Goal: Task Accomplishment & Management: Manage account settings

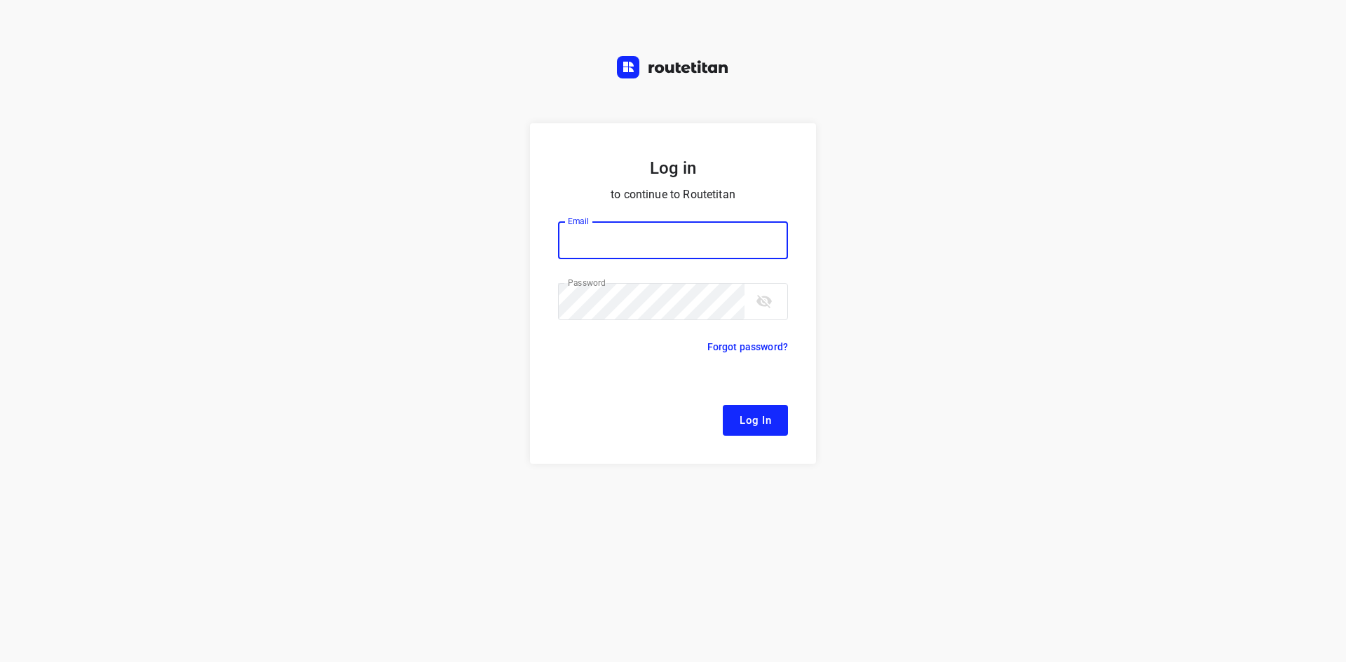
type input "[EMAIL_ADDRESS][DOMAIN_NAME]"
click at [735, 397] on form "Log in to continue to Routetitan Email [EMAIL_ADDRESS][DOMAIN_NAME] Email ​ Pas…" at bounding box center [673, 293] width 286 height 341
click at [740, 404] on form "Log in to continue to Routetitan Email remco@fruitopjewerk.nl Email ​ Password …" at bounding box center [673, 293] width 286 height 341
click at [760, 423] on span "Log In" at bounding box center [755, 420] width 32 height 18
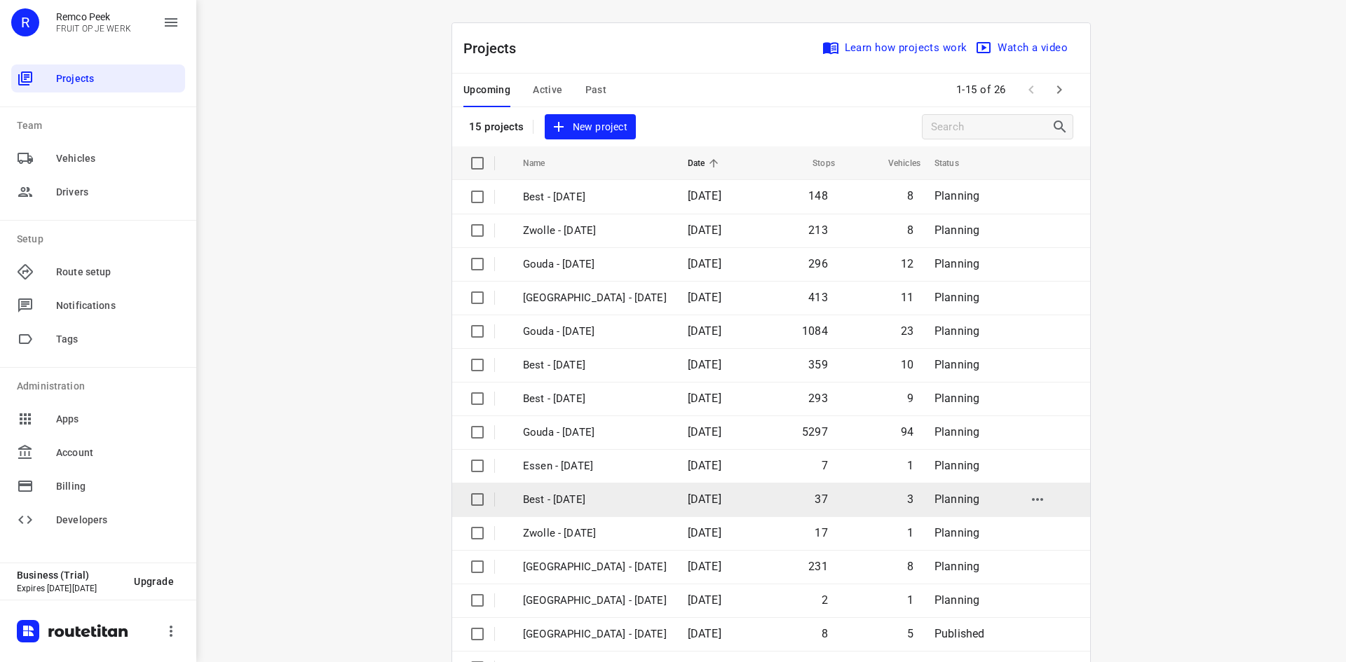
scroll to position [46, 0]
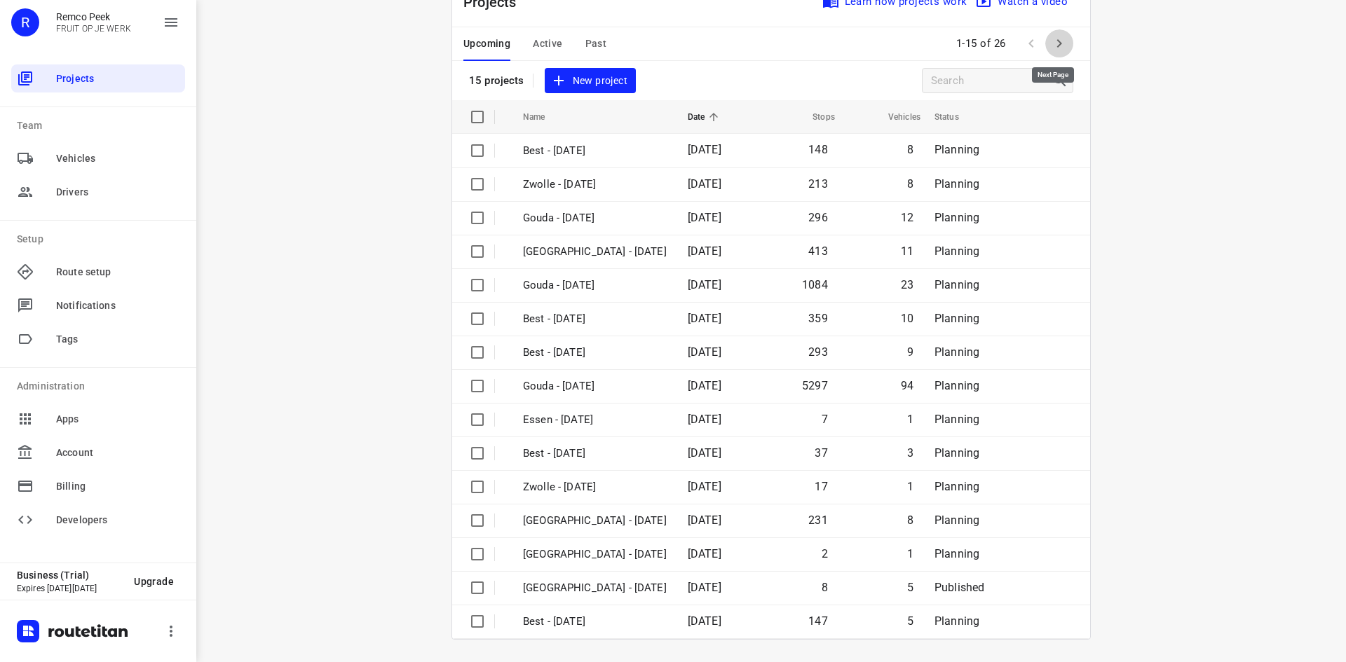
click at [1056, 48] on icon "button" at bounding box center [1058, 43] width 17 height 17
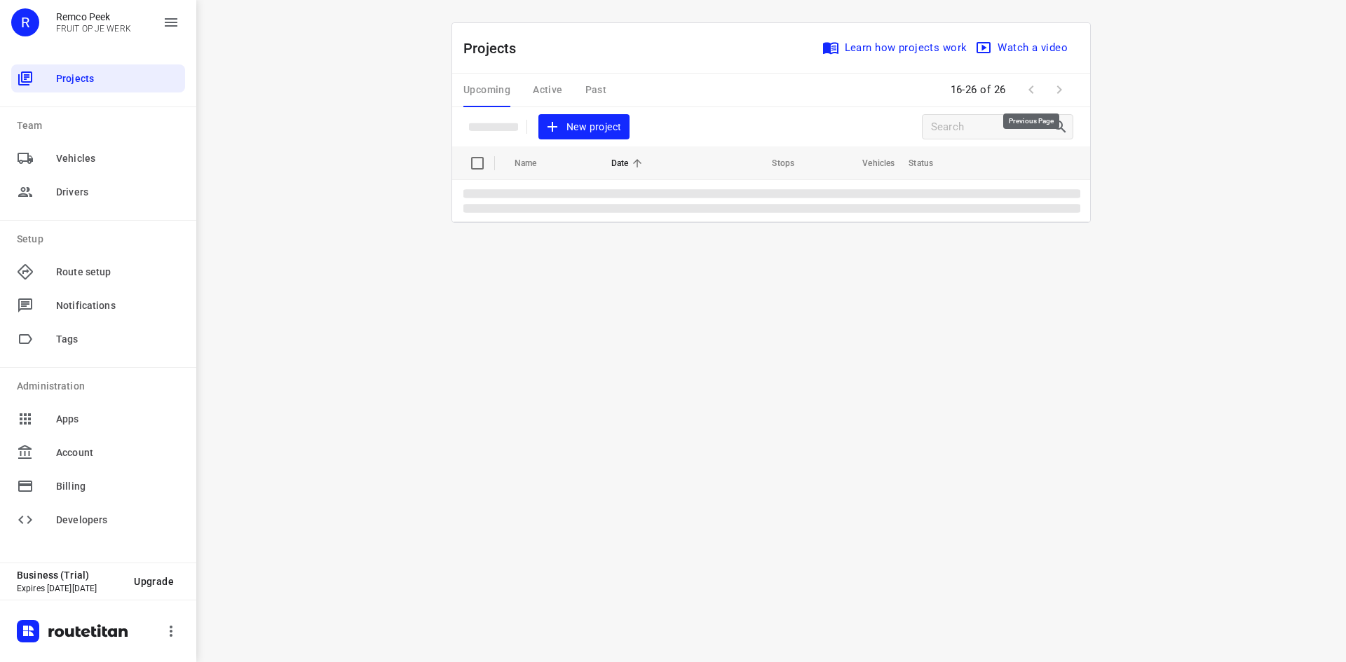
scroll to position [0, 0]
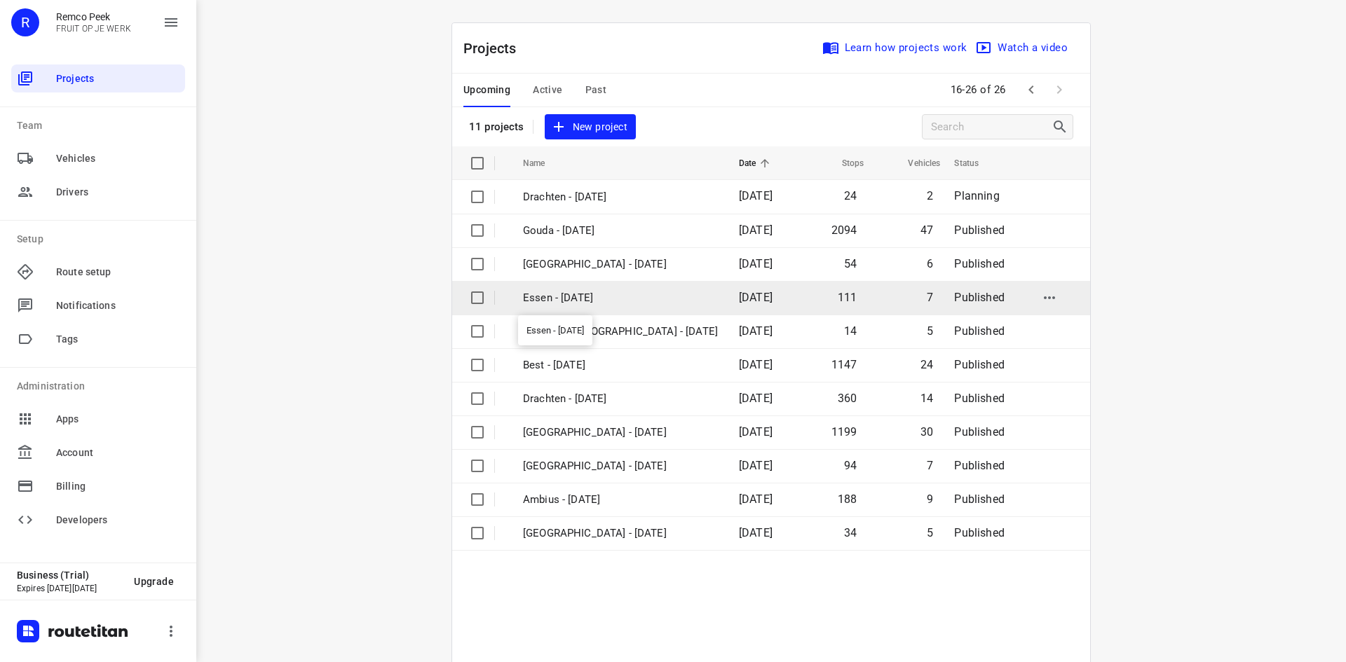
click at [589, 305] on p "Essen - Wednesday" at bounding box center [620, 298] width 195 height 16
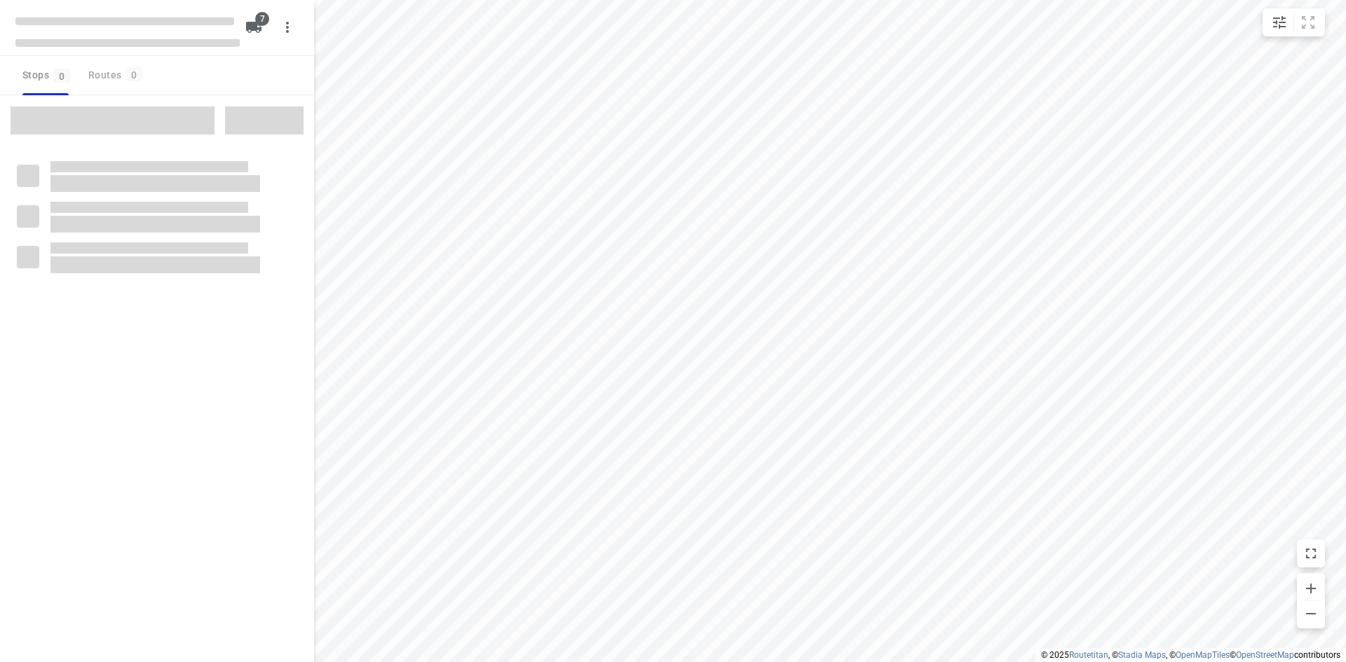
checkbox input "true"
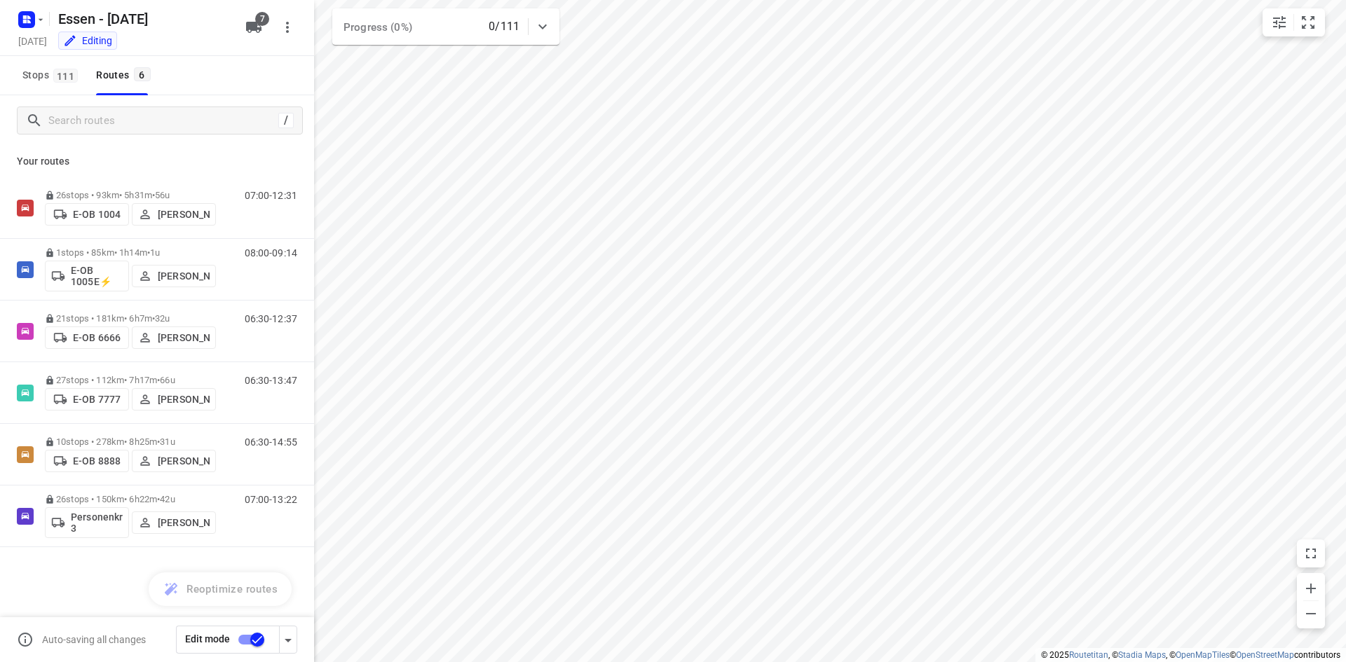
click at [43, 84] on button "Stops 111" at bounding box center [49, 75] width 65 height 39
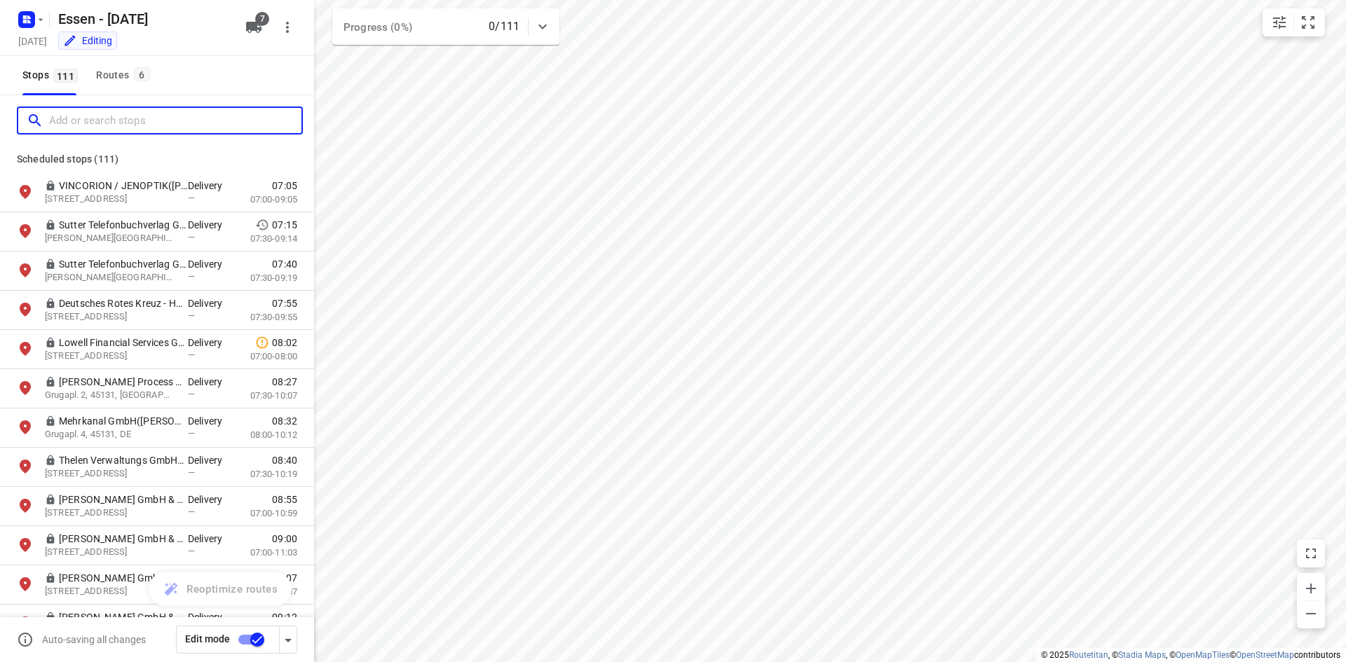
click at [111, 112] on input "Add or search stops" at bounding box center [175, 121] width 252 height 22
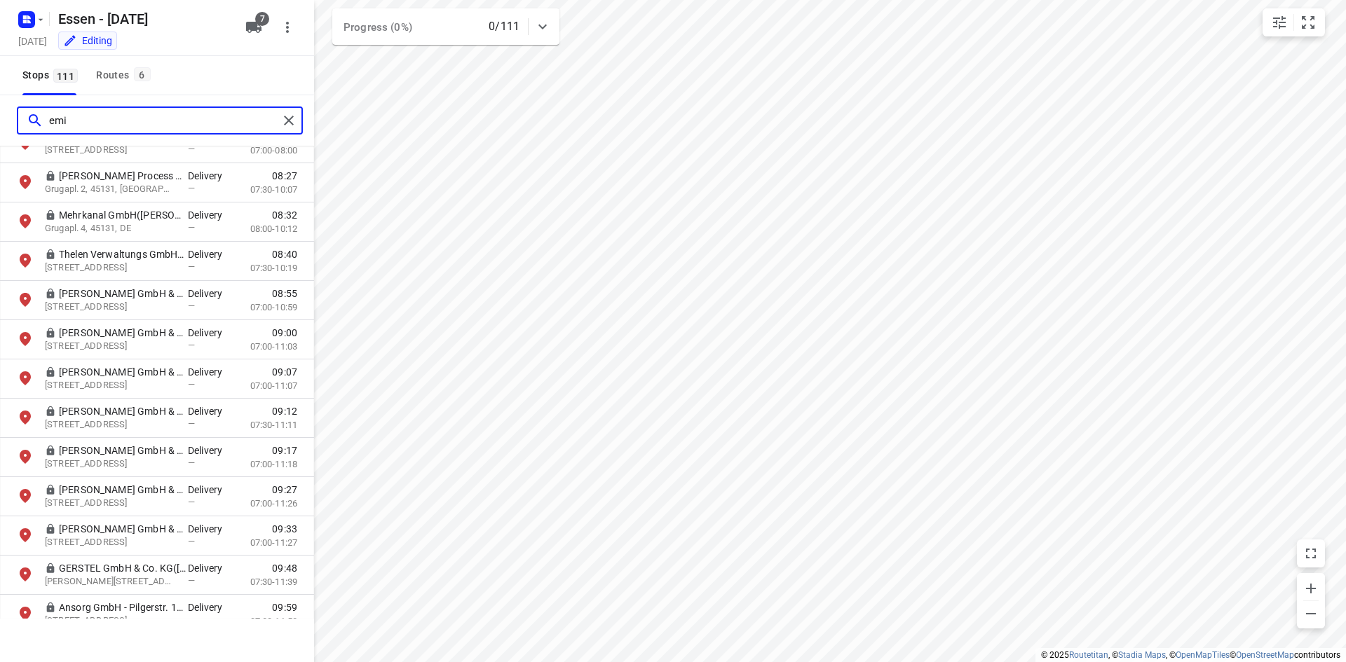
scroll to position [210, 0]
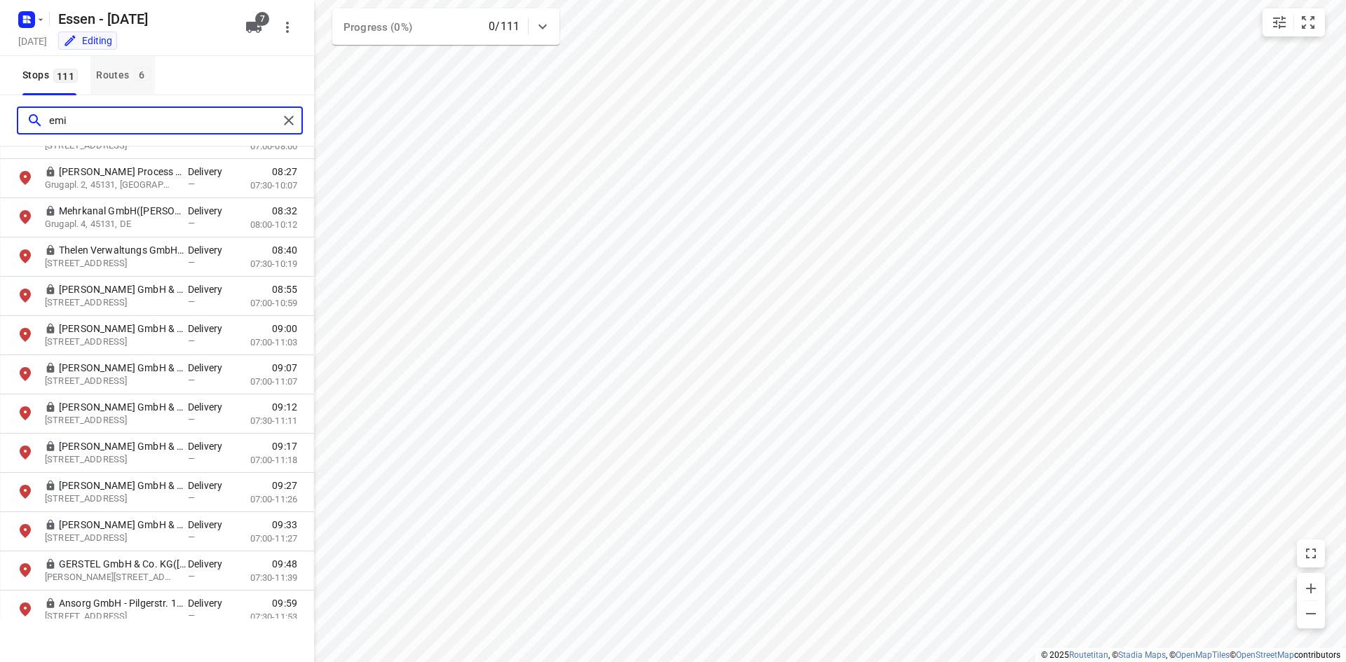
type input "emi"
click at [137, 69] on span "6" at bounding box center [142, 74] width 17 height 14
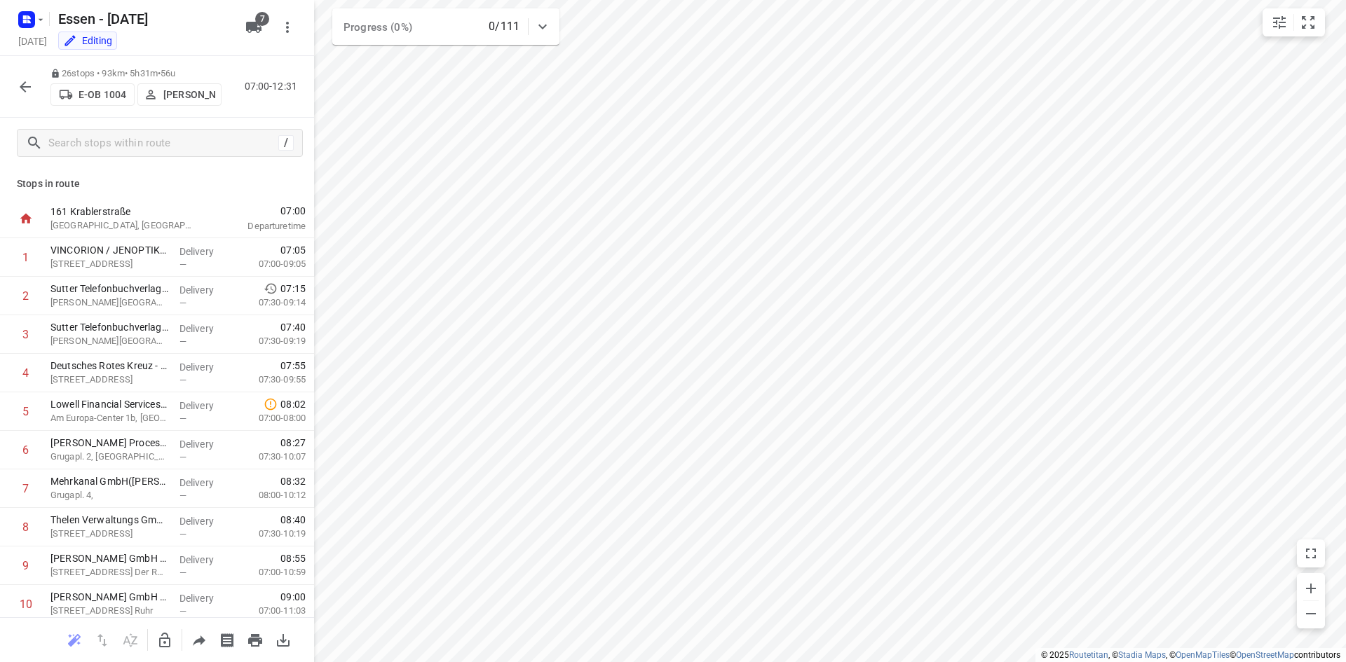
click at [22, 90] on icon "button" at bounding box center [25, 86] width 17 height 17
click at [24, 89] on icon "button" at bounding box center [25, 86] width 11 height 11
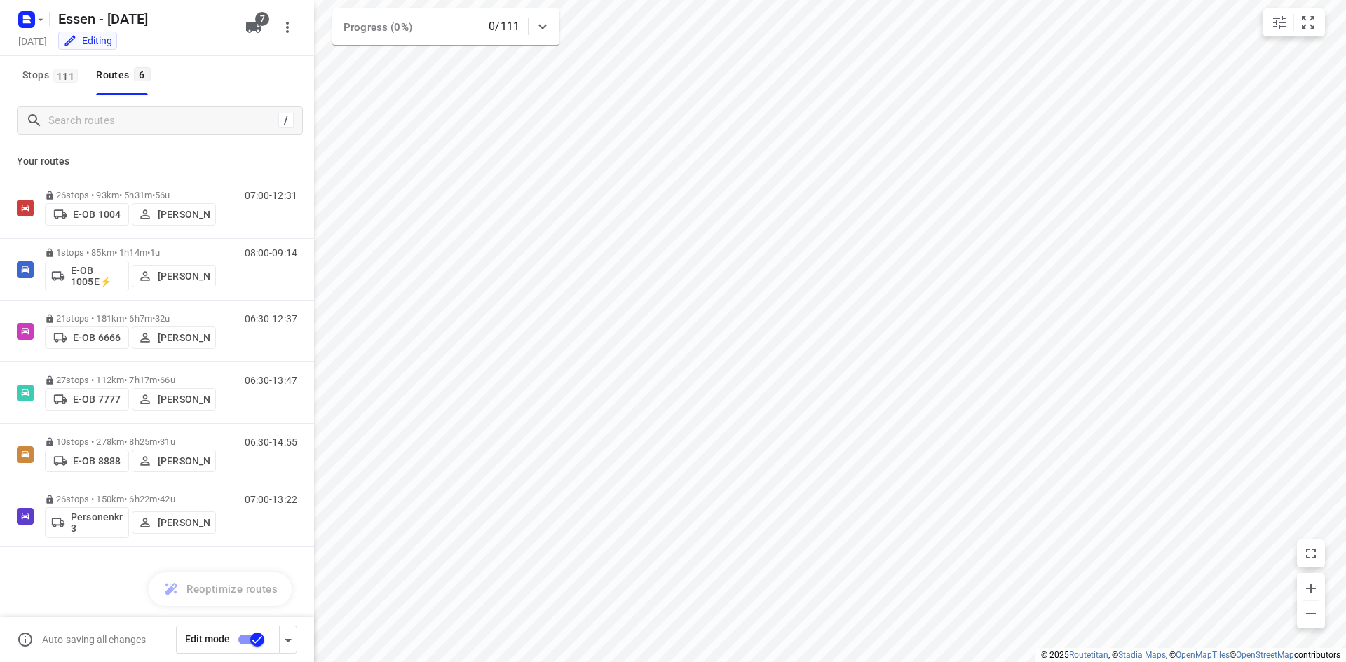
click at [273, 71] on div "Stops 111 Routes 6" at bounding box center [157, 75] width 314 height 39
click at [23, 16] on icon "button" at bounding box center [25, 17] width 4 height 4
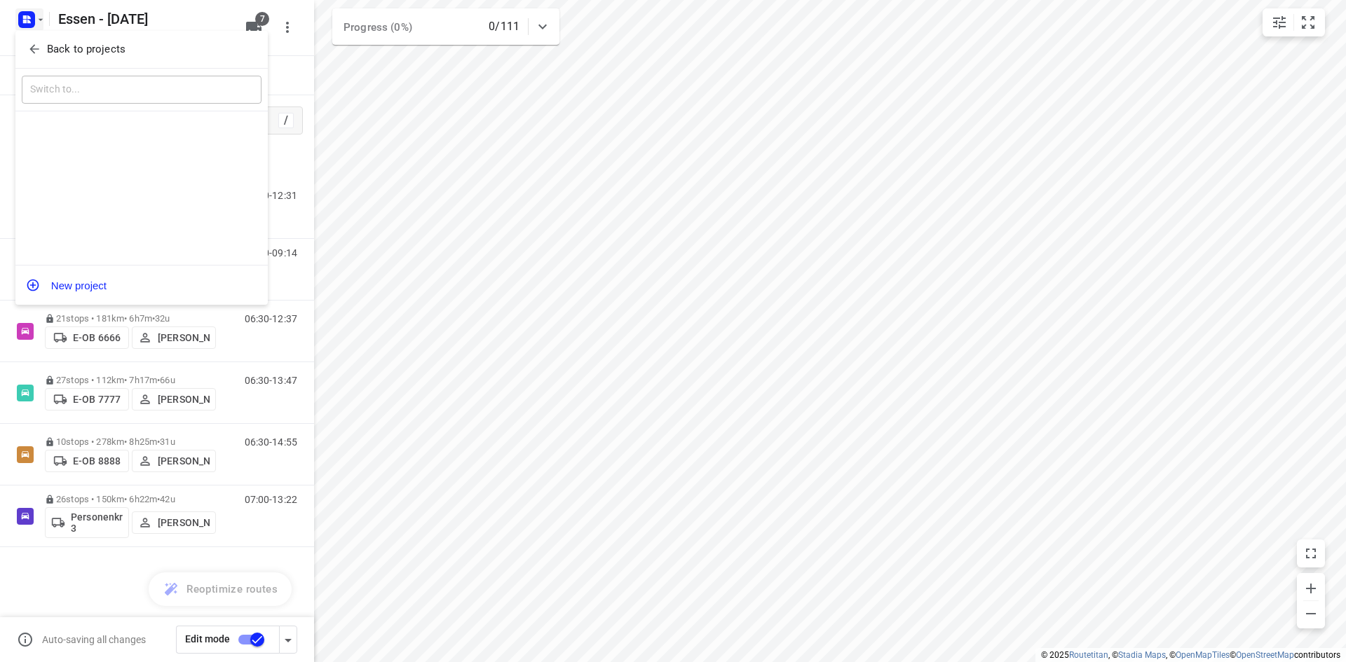
click at [51, 35] on div "Back to projects" at bounding box center [141, 50] width 252 height 38
click at [60, 40] on button "Back to projects" at bounding box center [142, 49] width 240 height 23
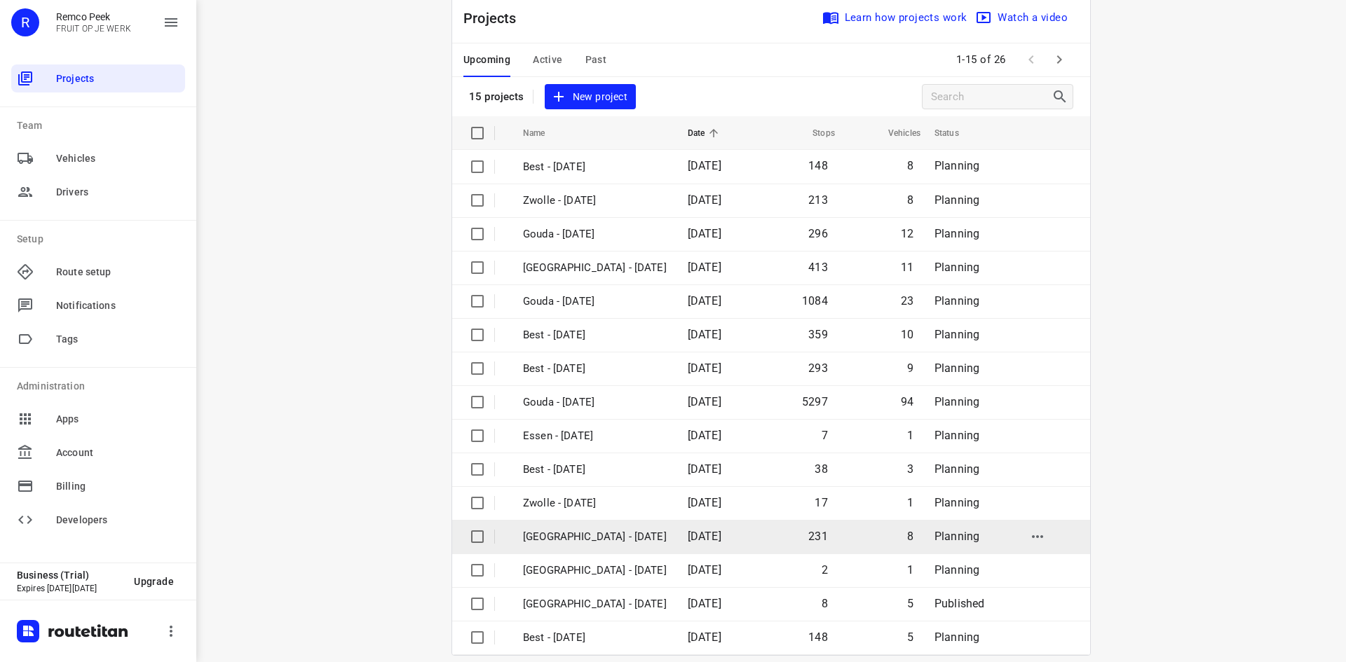
scroll to position [46, 0]
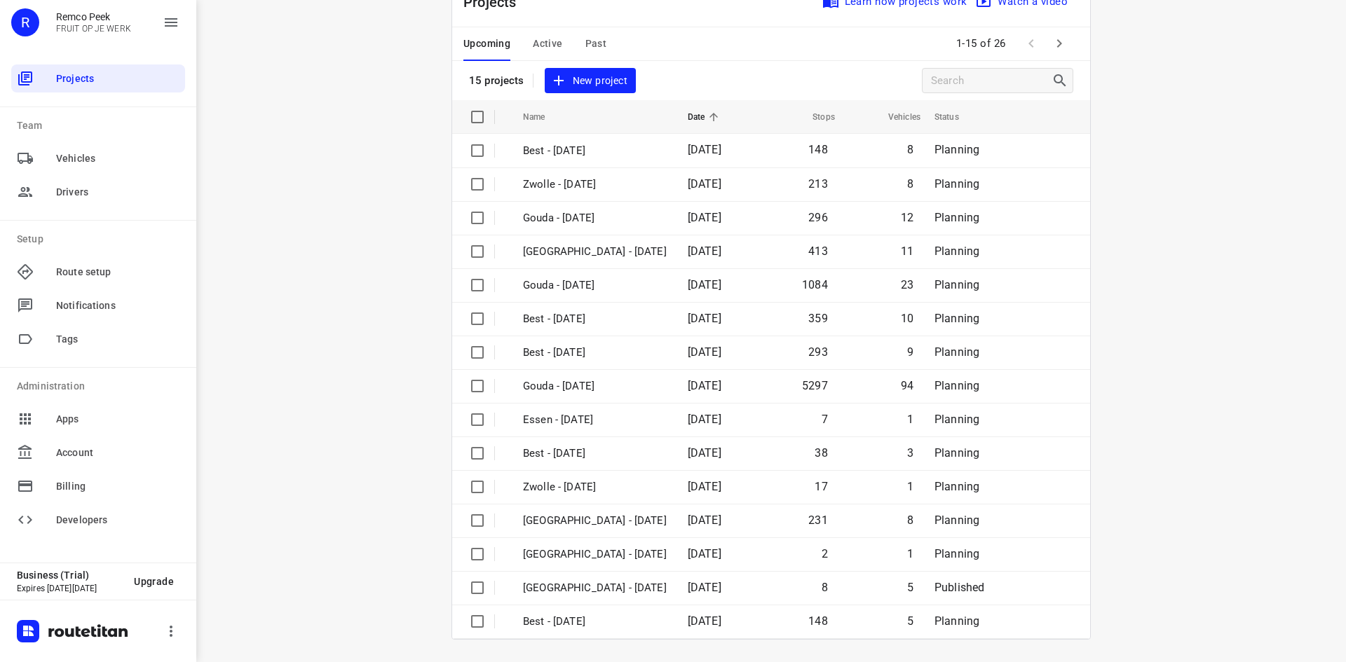
click at [378, 182] on div "i © 2025 Routetitan , © Stadia Maps , © OpenMapTiles © OpenStreetMap contributo…" at bounding box center [770, 331] width 1149 height 662
click at [533, 47] on span "Active" at bounding box center [547, 44] width 29 height 18
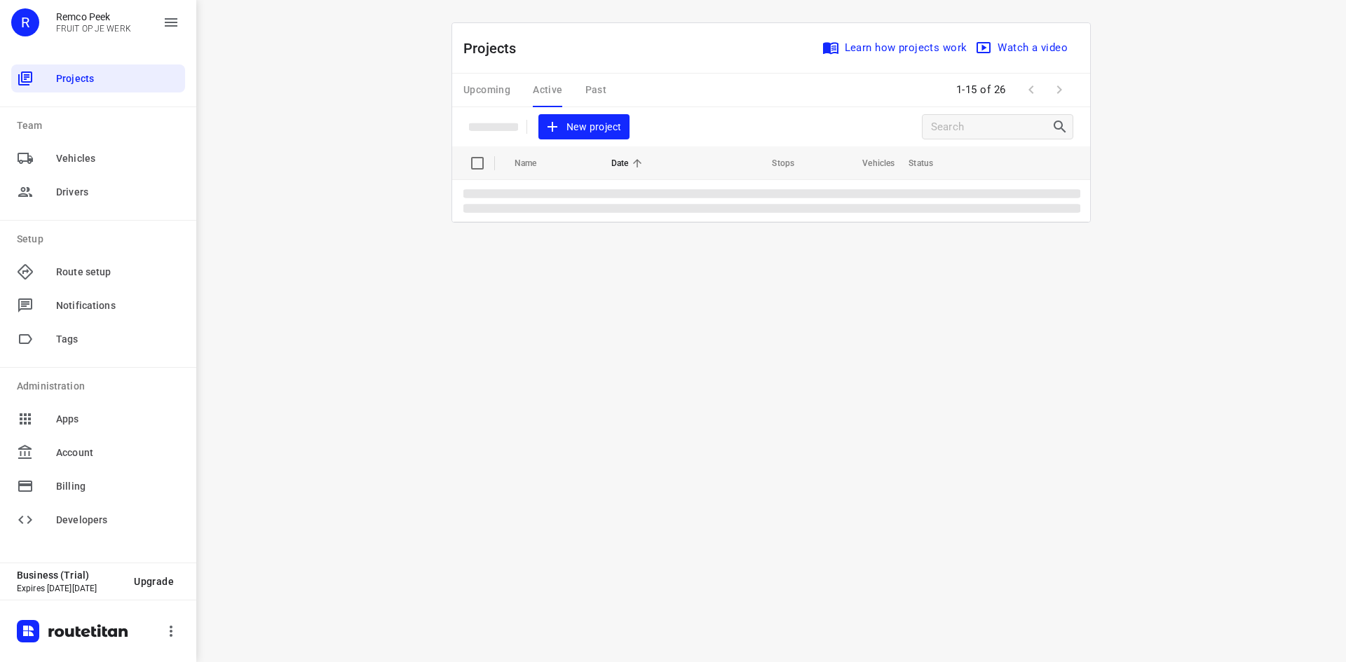
scroll to position [0, 0]
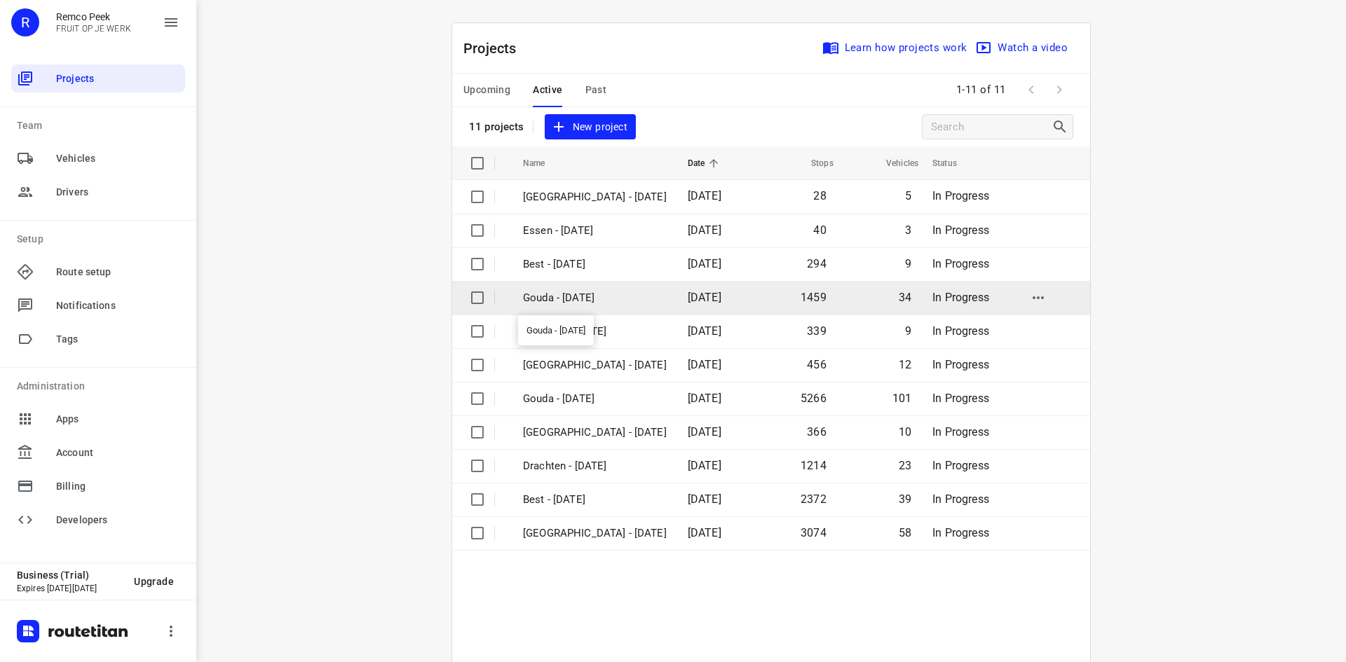
click at [587, 297] on p "Gouda - Tuesday" at bounding box center [595, 298] width 144 height 16
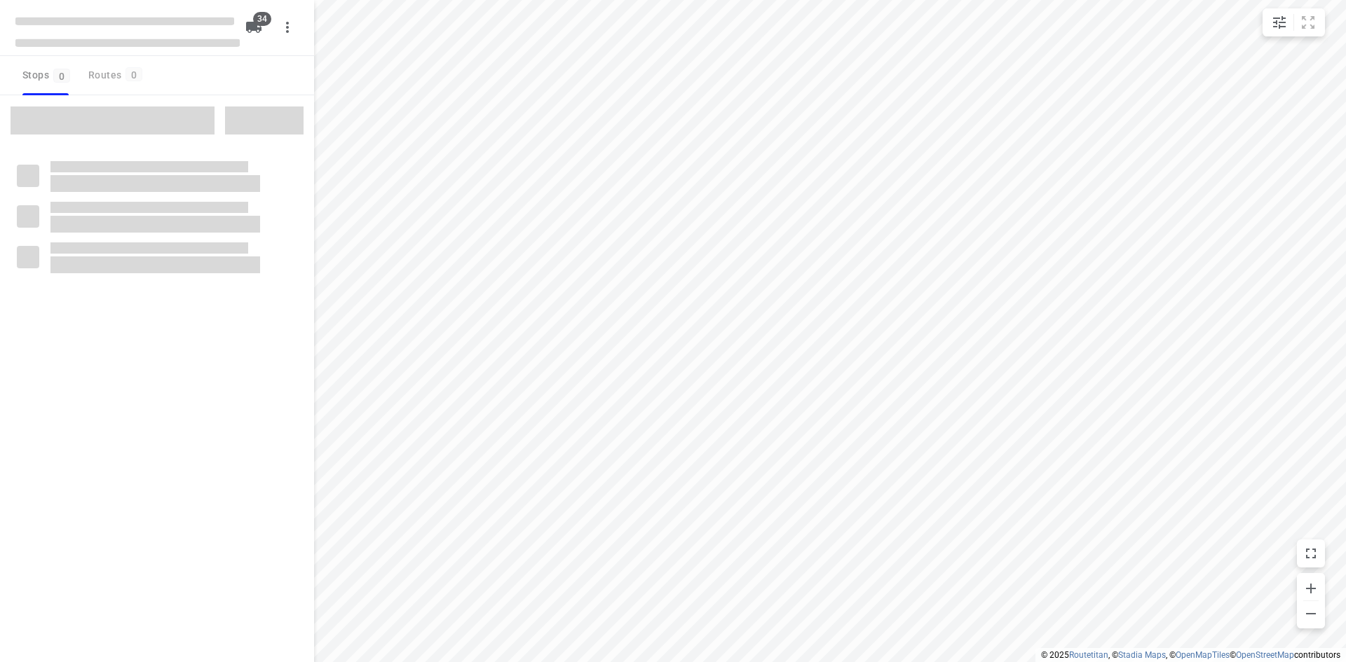
checkbox input "true"
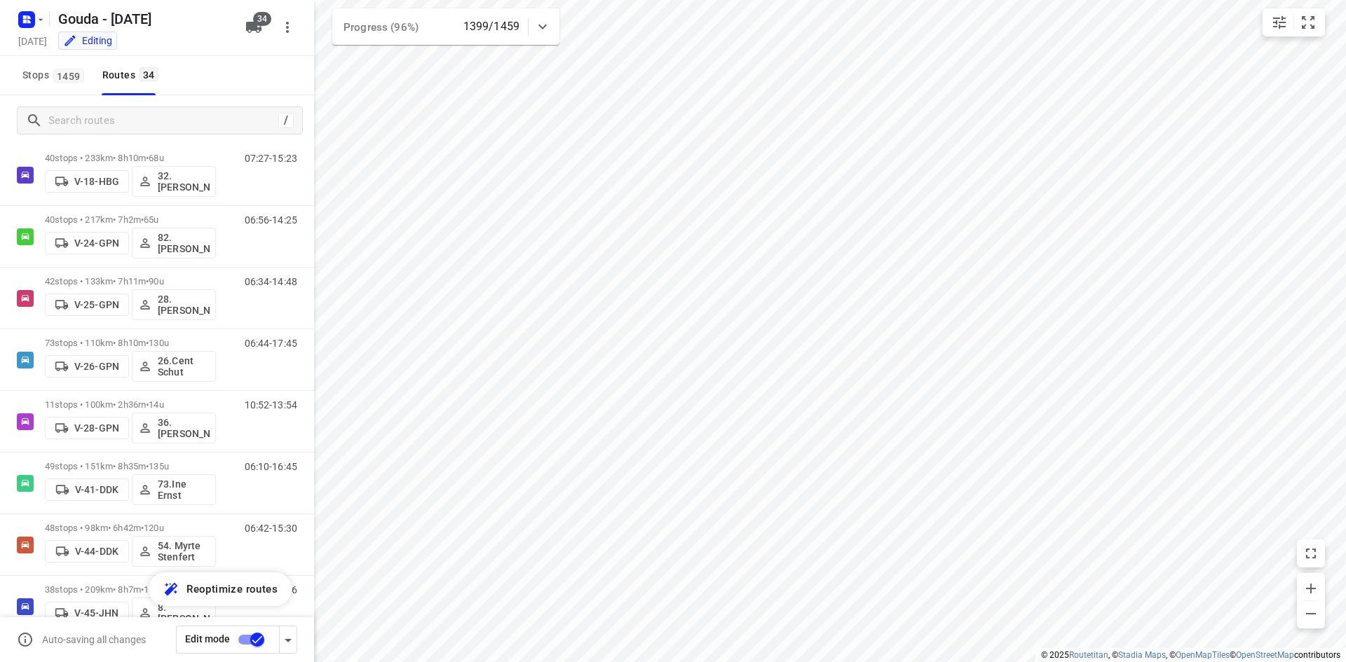
scroll to position [435, 0]
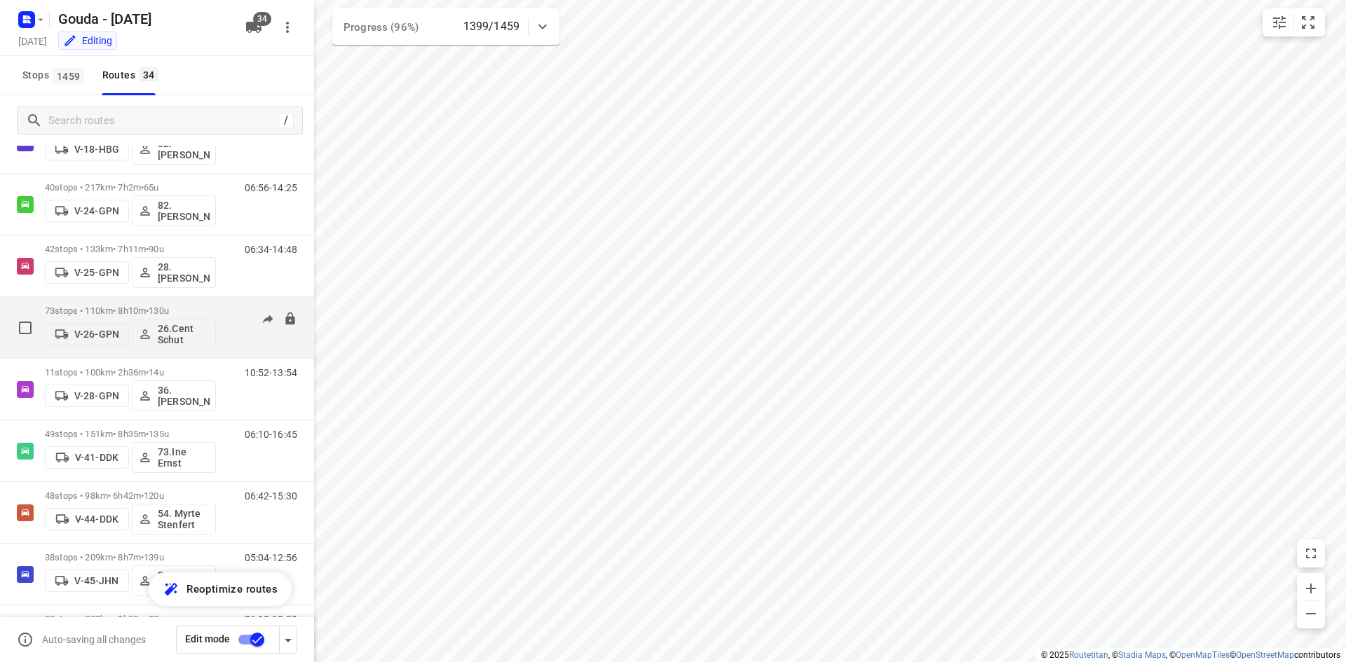
click at [231, 307] on div "06:44-17:45" at bounding box center [262, 331] width 70 height 51
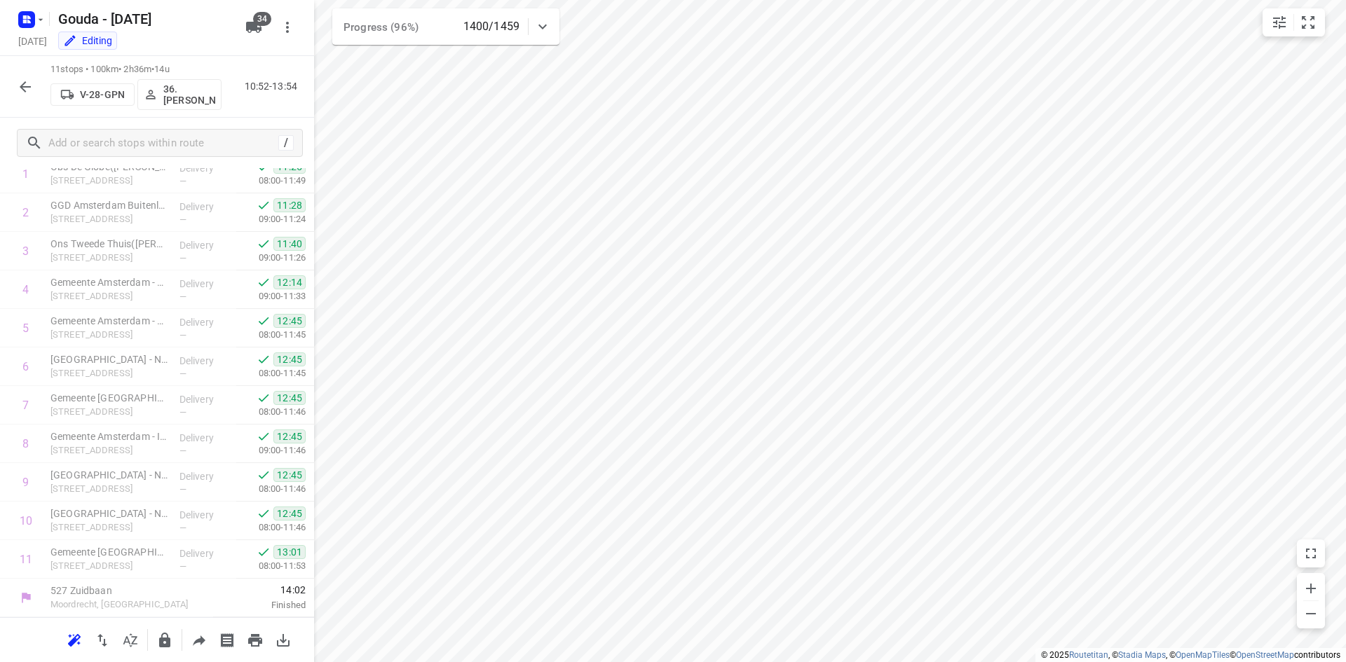
scroll to position [83, 0]
click at [33, 91] on button "button" at bounding box center [25, 87] width 28 height 28
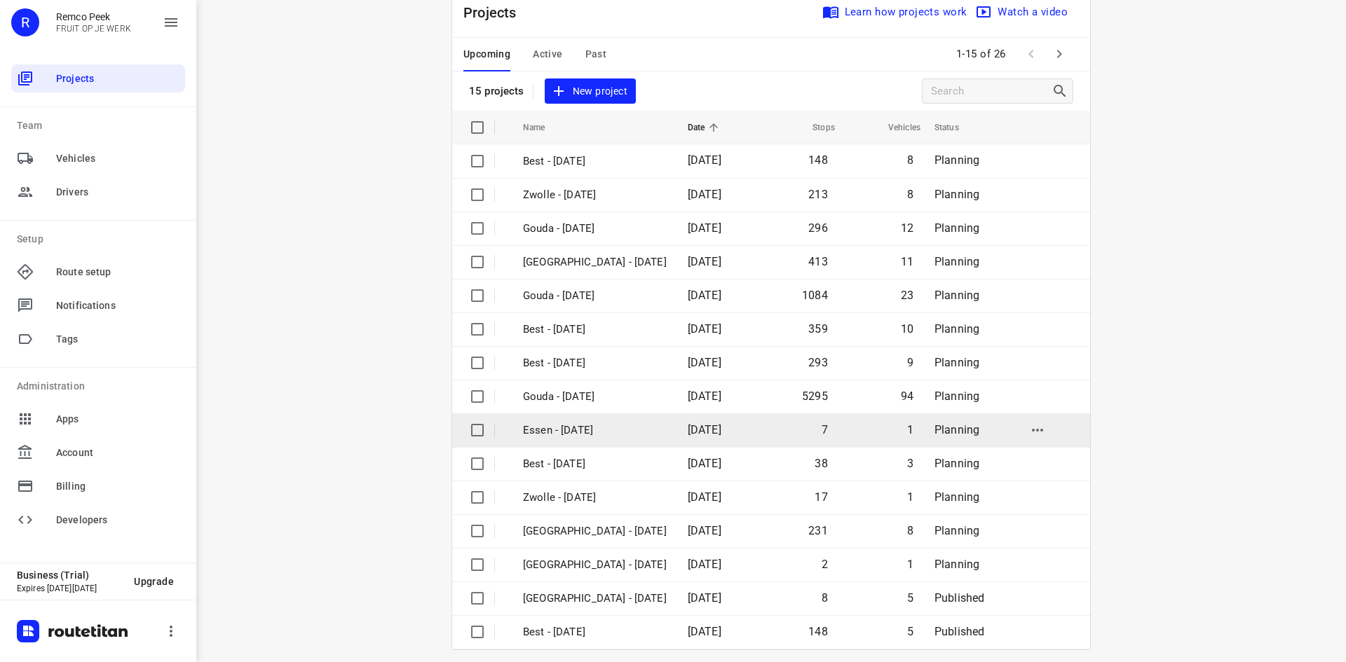
scroll to position [46, 0]
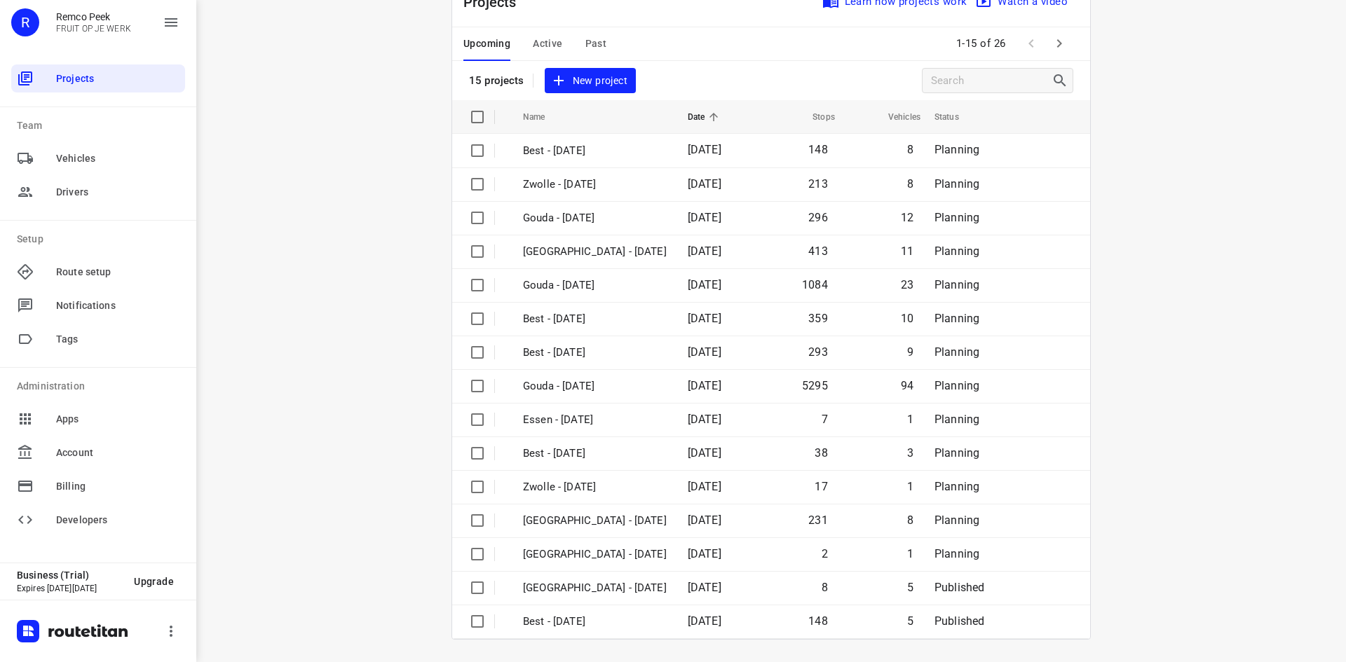
click at [1059, 39] on icon "button" at bounding box center [1058, 43] width 17 height 17
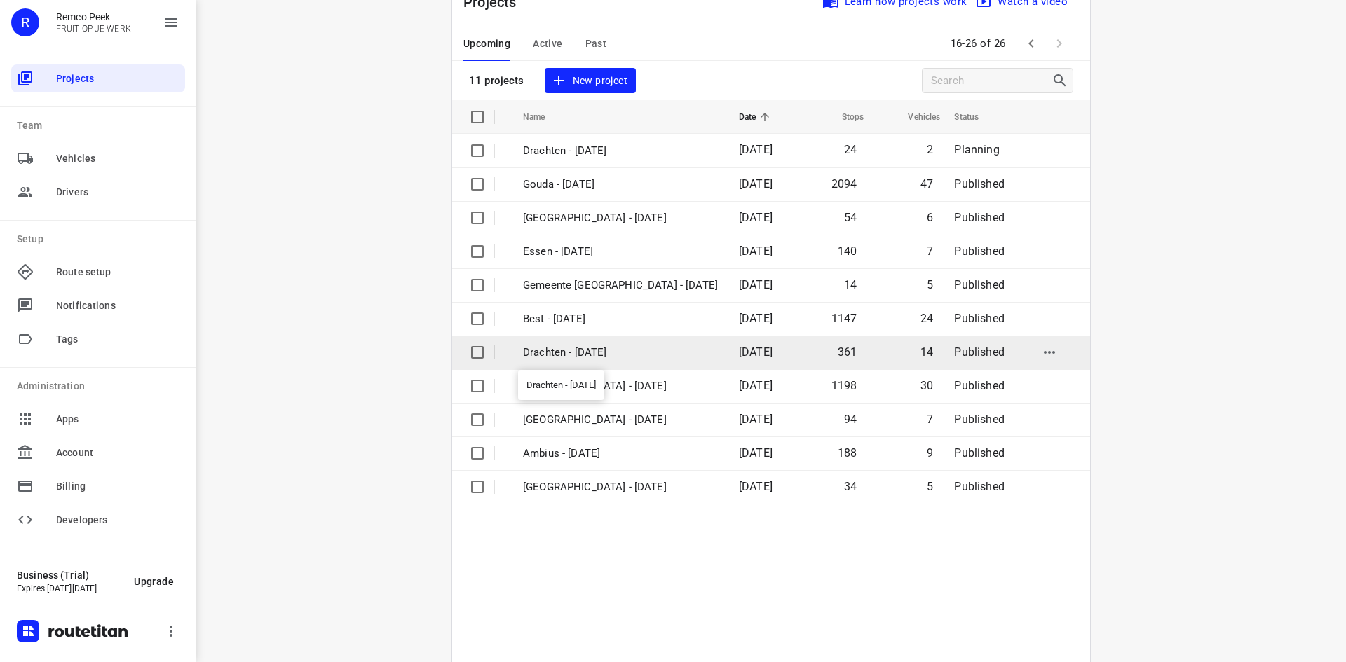
click at [625, 355] on p "Drachten - [DATE]" at bounding box center [620, 353] width 195 height 16
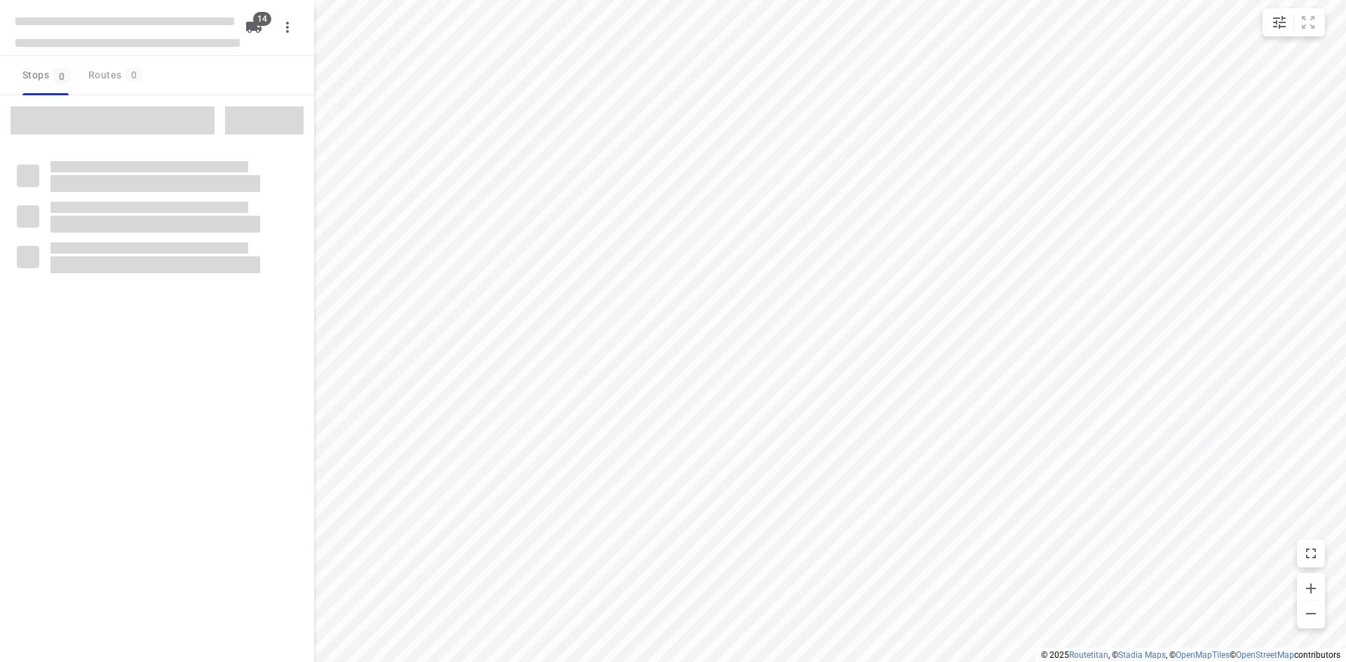
checkbox input "true"
